Goal: Navigation & Orientation: Find specific page/section

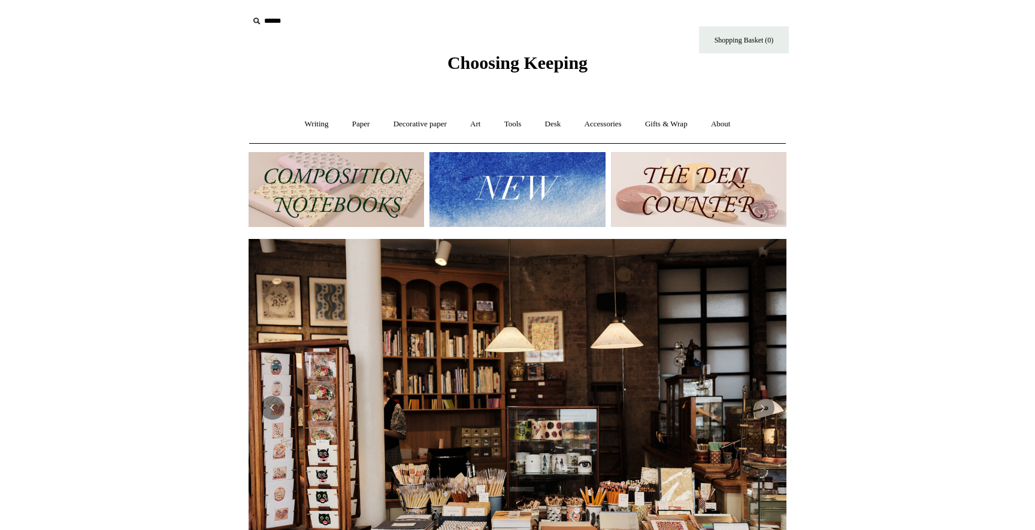
click at [503, 205] on img at bounding box center [516, 189] width 175 height 75
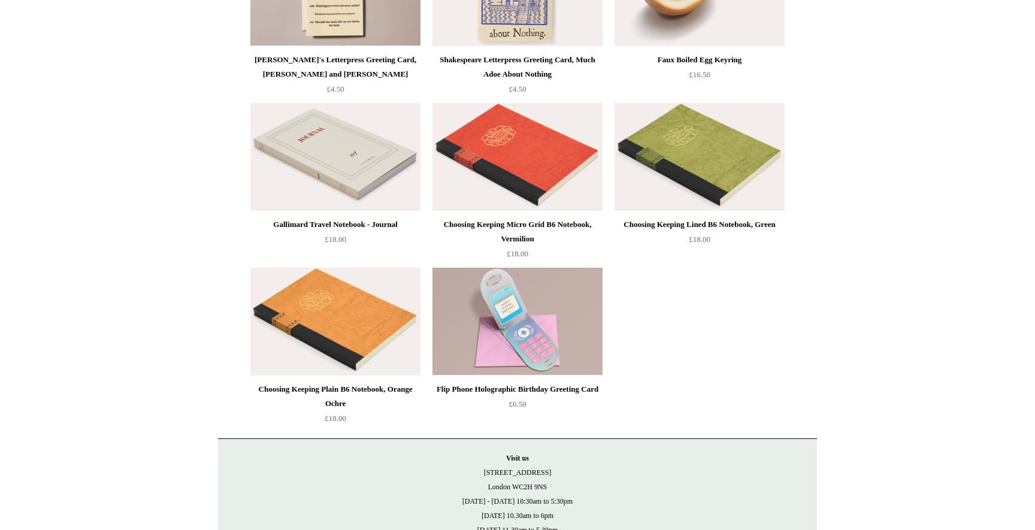
scroll to position [2691, 0]
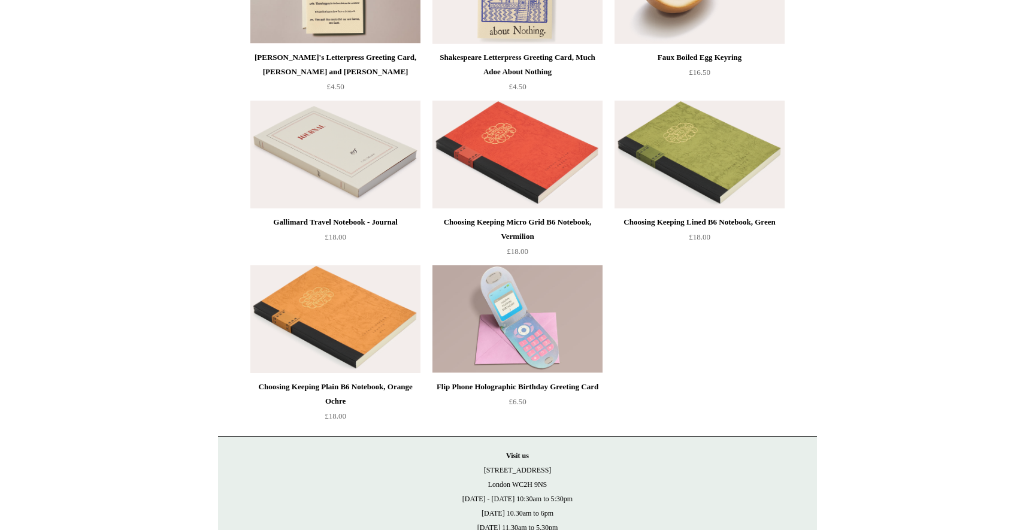
click at [554, 323] on img at bounding box center [517, 319] width 170 height 108
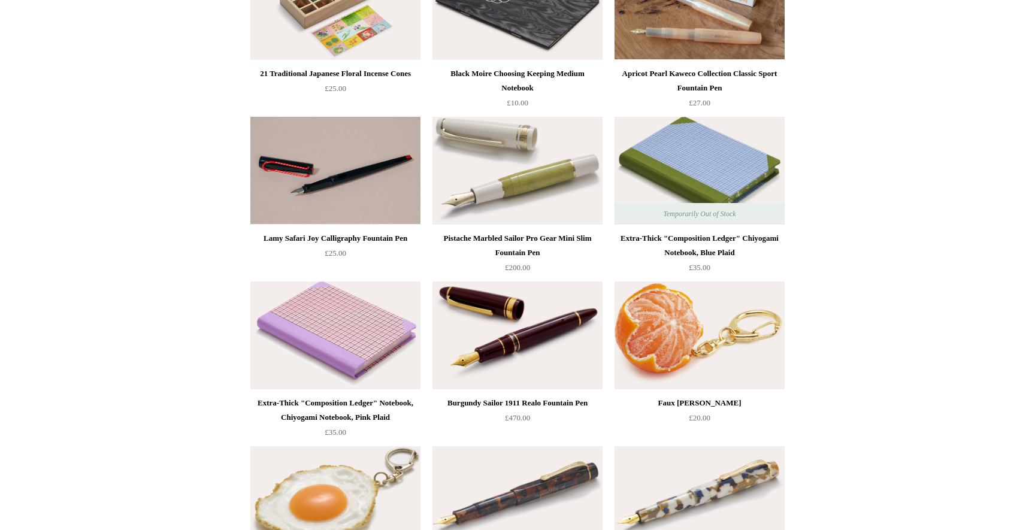
scroll to position [0, 0]
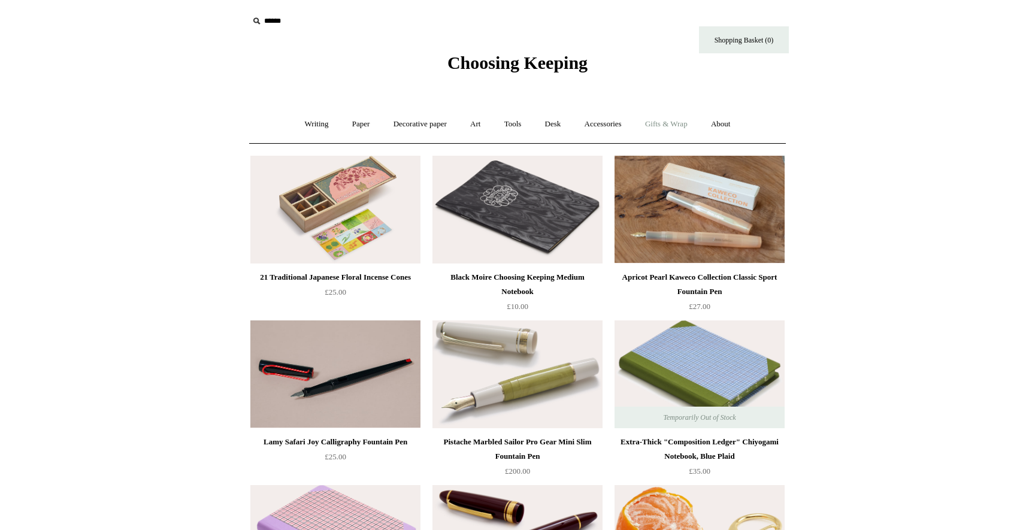
click at [657, 126] on link "Gifts & Wrap +" at bounding box center [666, 124] width 64 height 32
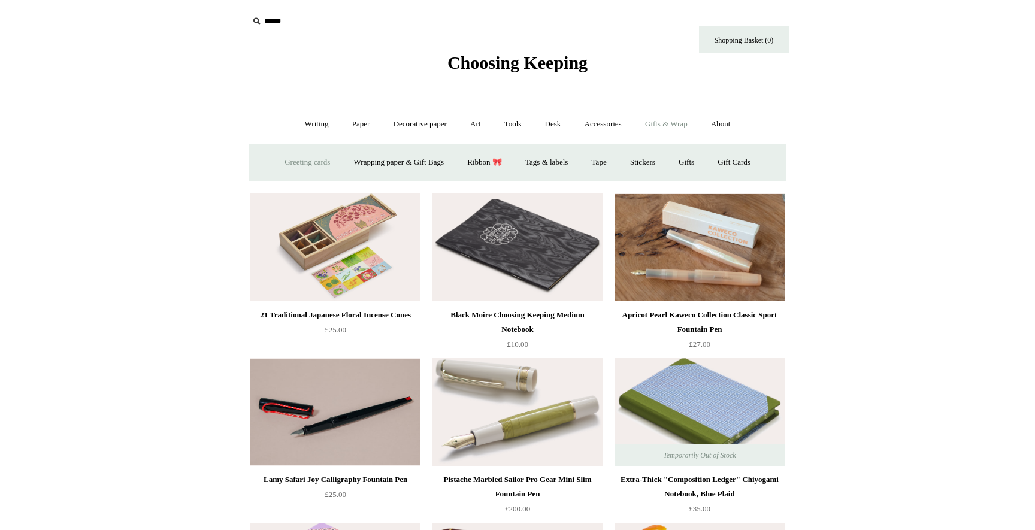
click at [311, 162] on link "Greeting cards +" at bounding box center [307, 163] width 67 height 32
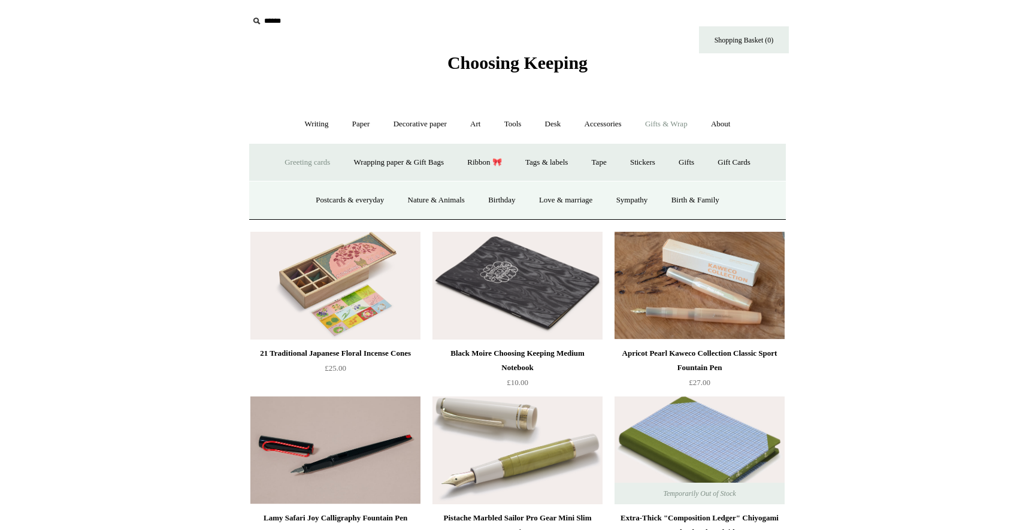
click at [310, 166] on link "Greeting cards -" at bounding box center [307, 163] width 67 height 32
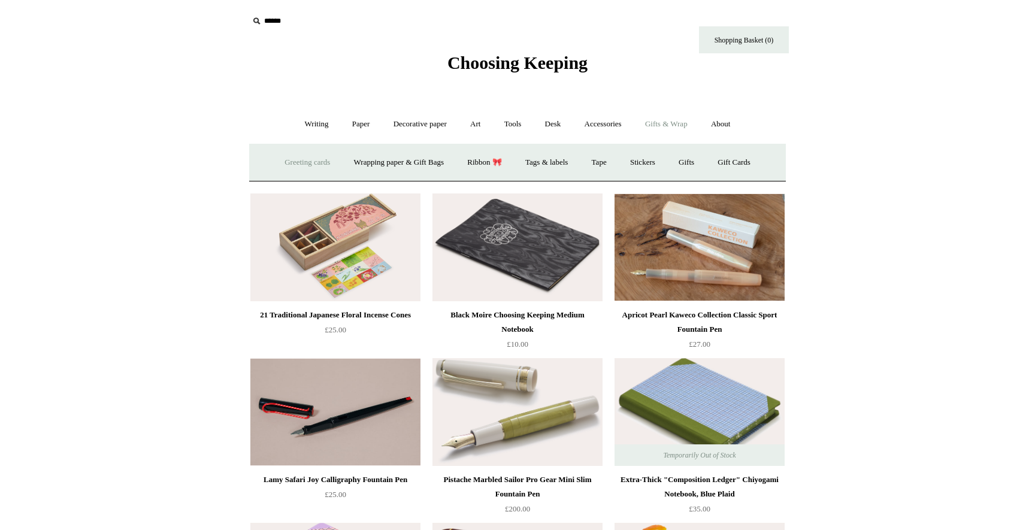
click at [310, 166] on link "Greeting cards +" at bounding box center [307, 163] width 67 height 32
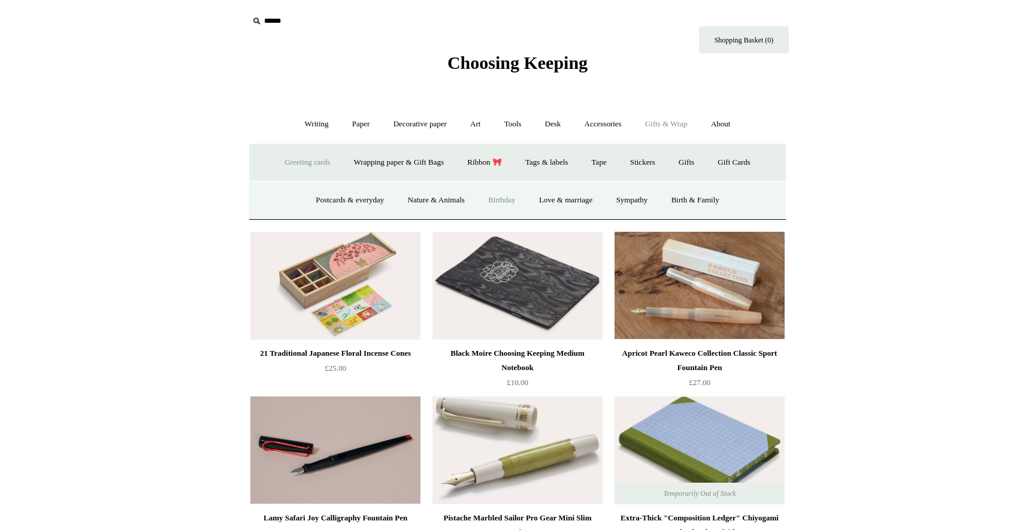
click at [507, 195] on link "Birthday" at bounding box center [501, 200] width 49 height 32
click at [555, 204] on link "Love & marriage" at bounding box center [565, 200] width 75 height 32
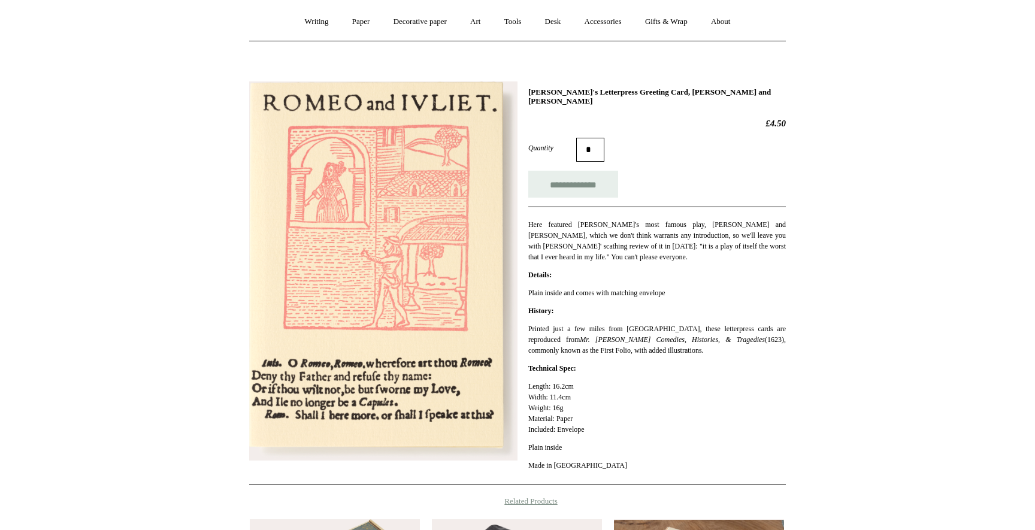
scroll to position [103, 0]
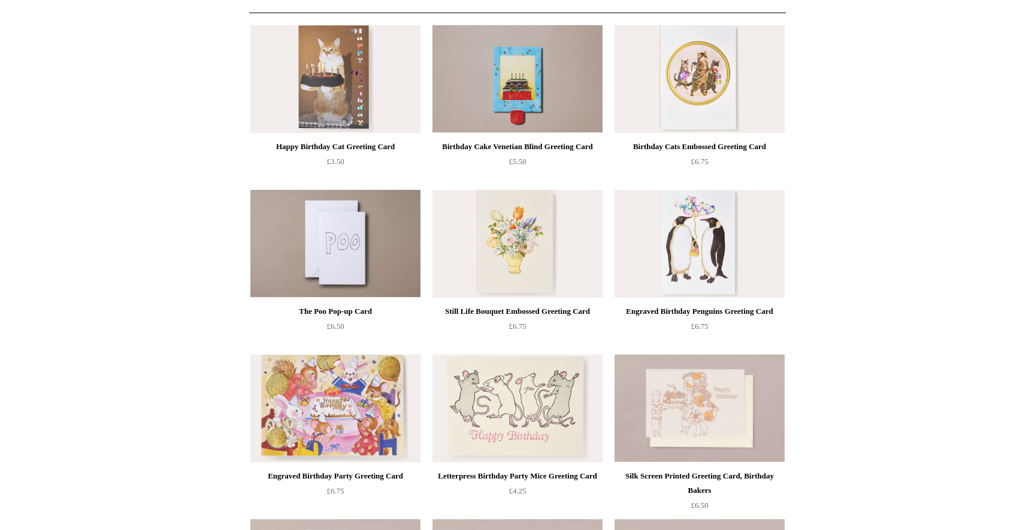
scroll to position [117, 0]
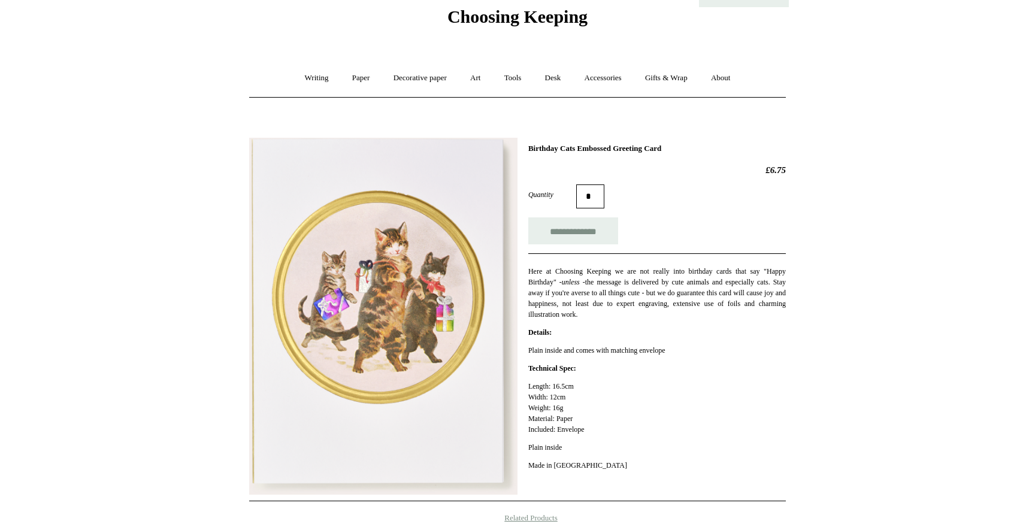
scroll to position [47, 0]
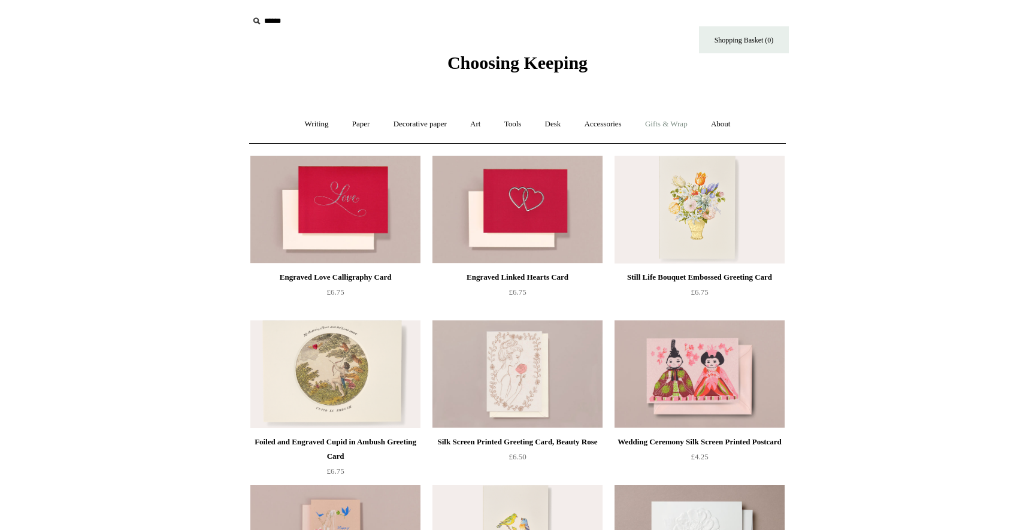
click at [660, 125] on link "Gifts & Wrap +" at bounding box center [666, 124] width 64 height 32
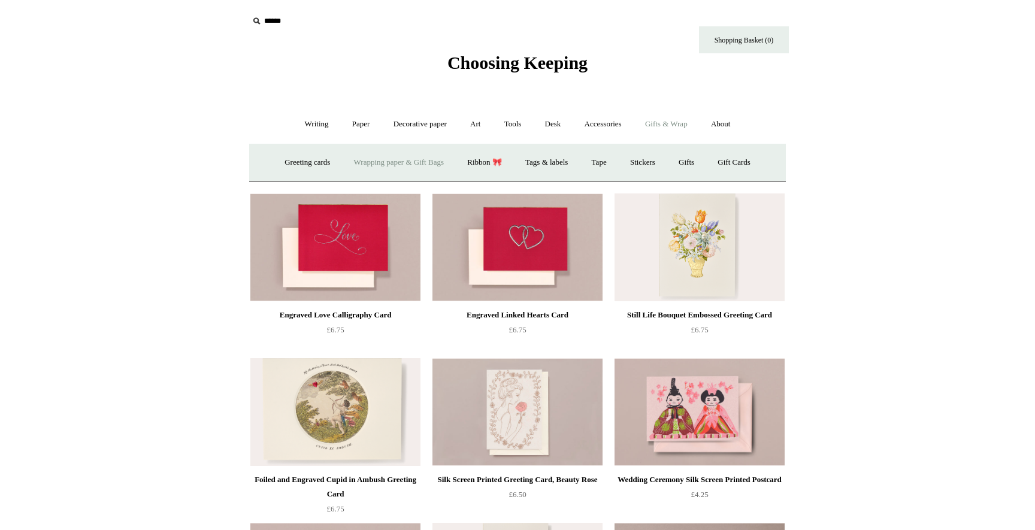
click at [425, 166] on link "Wrapping paper & Gift Bags" at bounding box center [398, 163] width 111 height 32
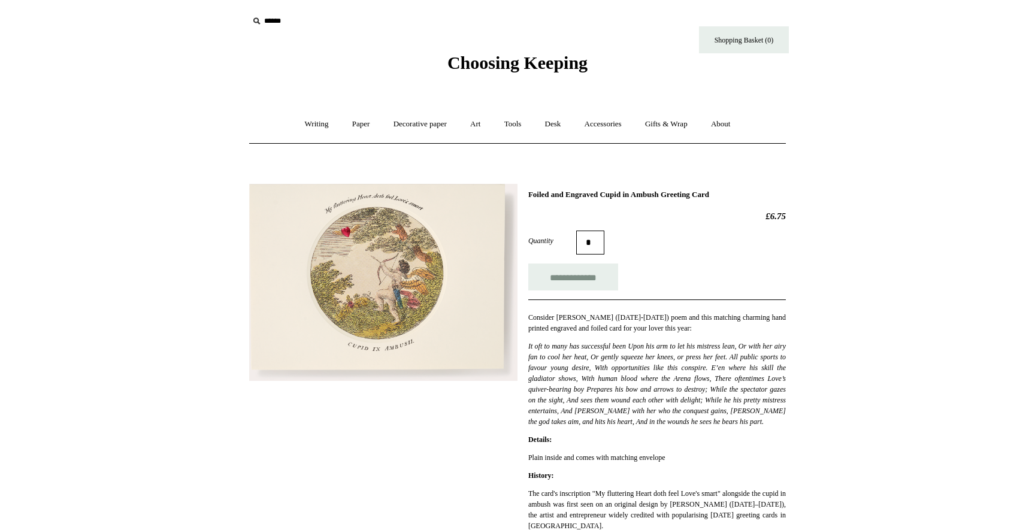
click at [418, 236] on img at bounding box center [383, 283] width 268 height 198
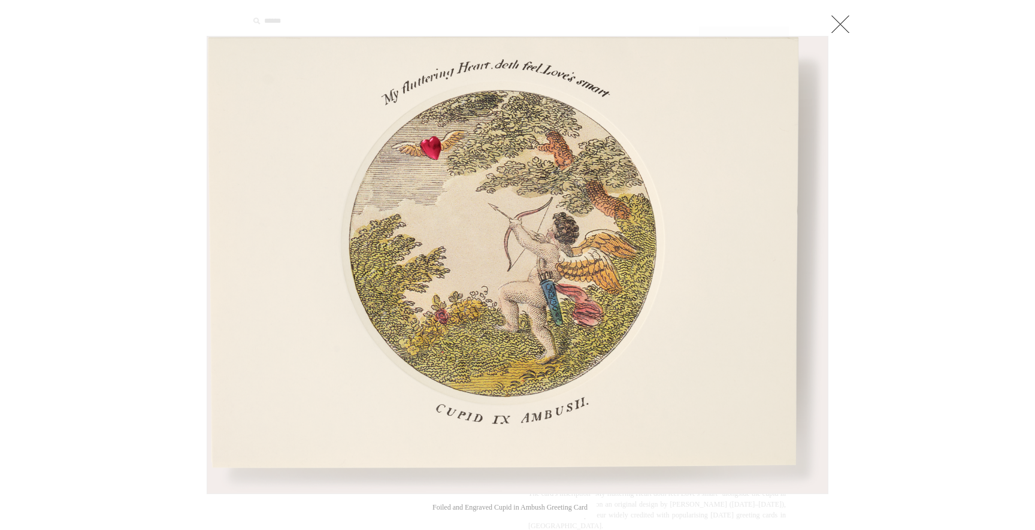
click at [846, 15] on link at bounding box center [840, 24] width 24 height 24
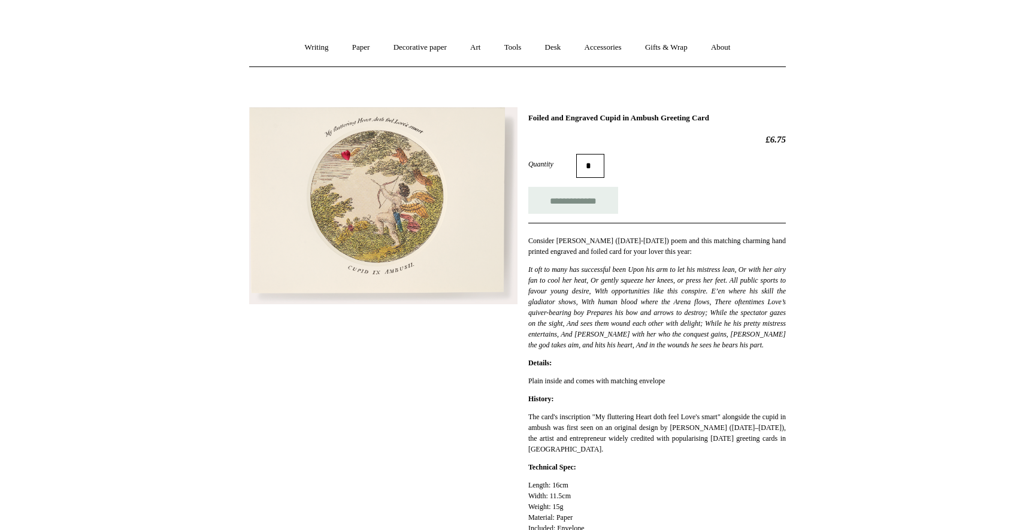
scroll to position [70, 0]
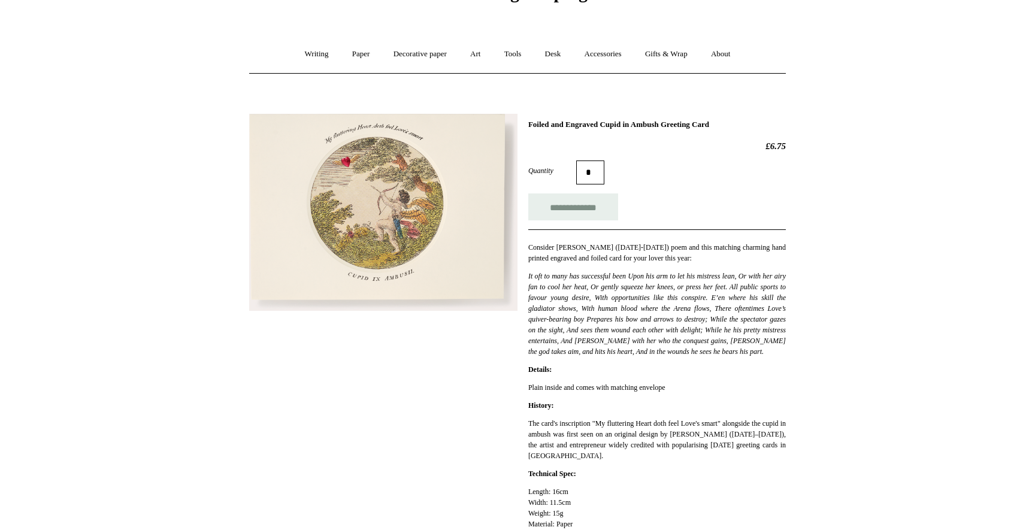
click at [440, 273] on img at bounding box center [383, 213] width 268 height 198
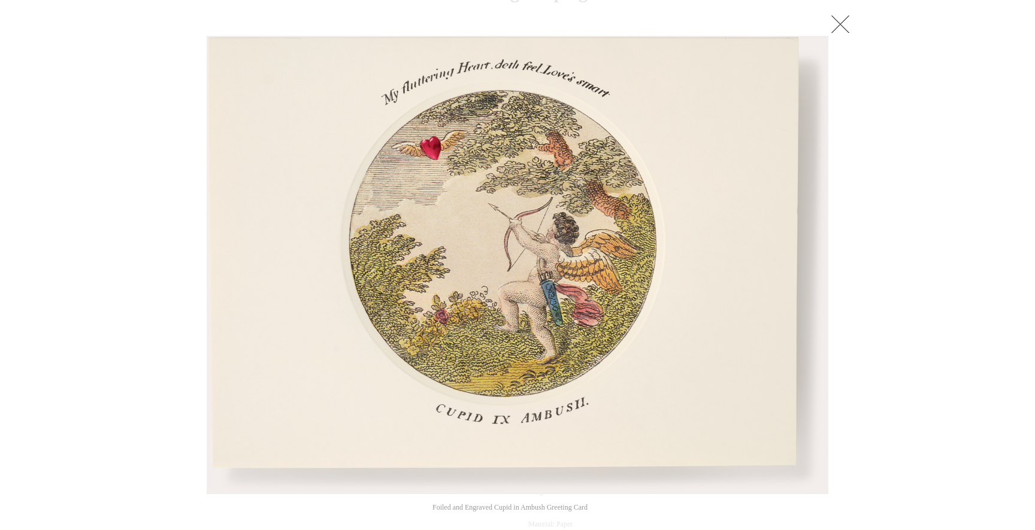
click at [857, 20] on div at bounding box center [517, 457] width 1035 height 1054
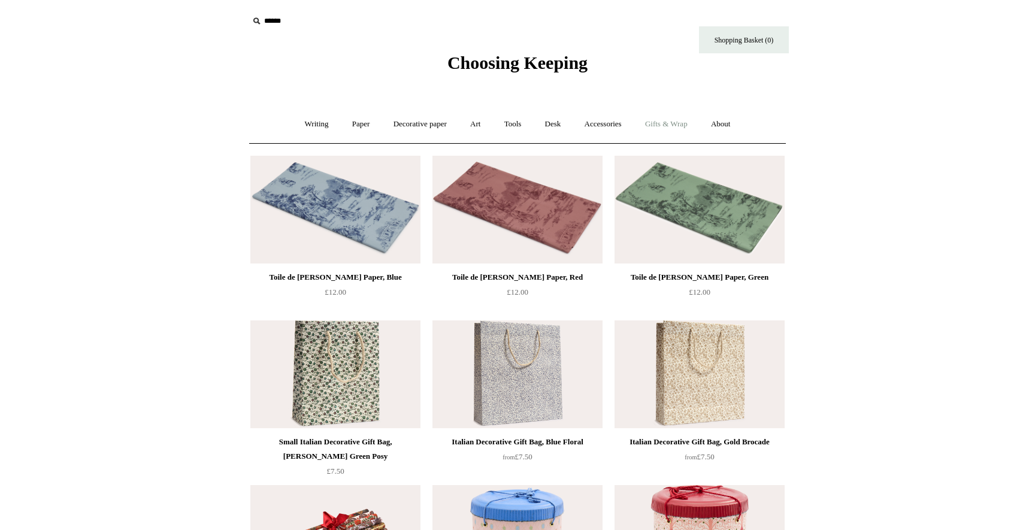
click at [665, 120] on link "Gifts & Wrap +" at bounding box center [666, 124] width 64 height 32
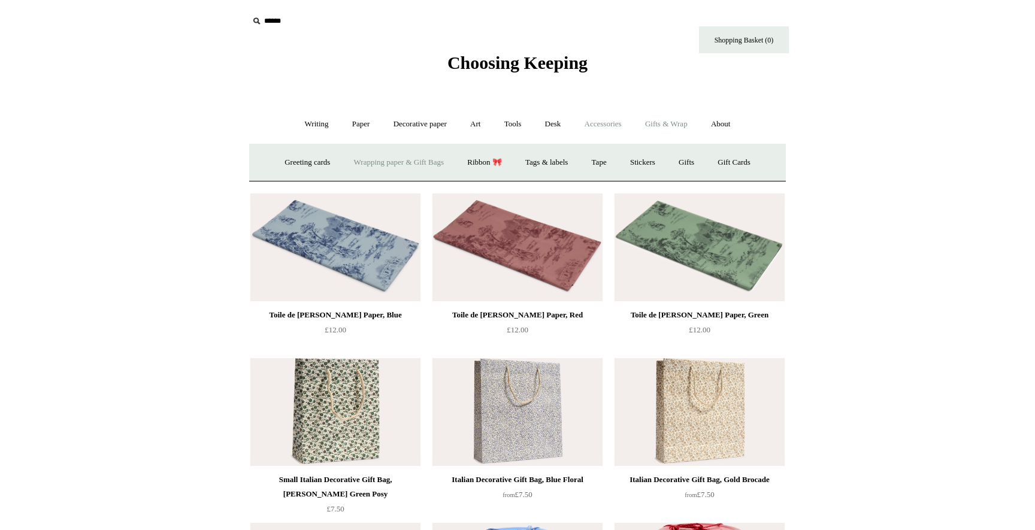
click at [611, 127] on link "Accessories +" at bounding box center [603, 124] width 59 height 32
click at [475, 119] on link "Art +" at bounding box center [475, 124] width 32 height 32
click at [482, 62] on span "Choosing Keeping" at bounding box center [517, 63] width 140 height 20
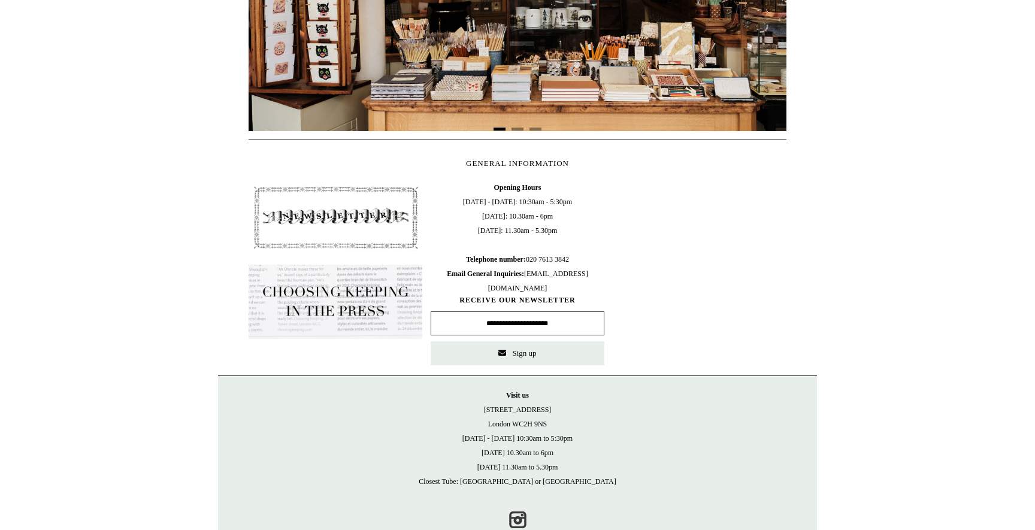
scroll to position [479, 0]
